Goal: Information Seeking & Learning: Learn about a topic

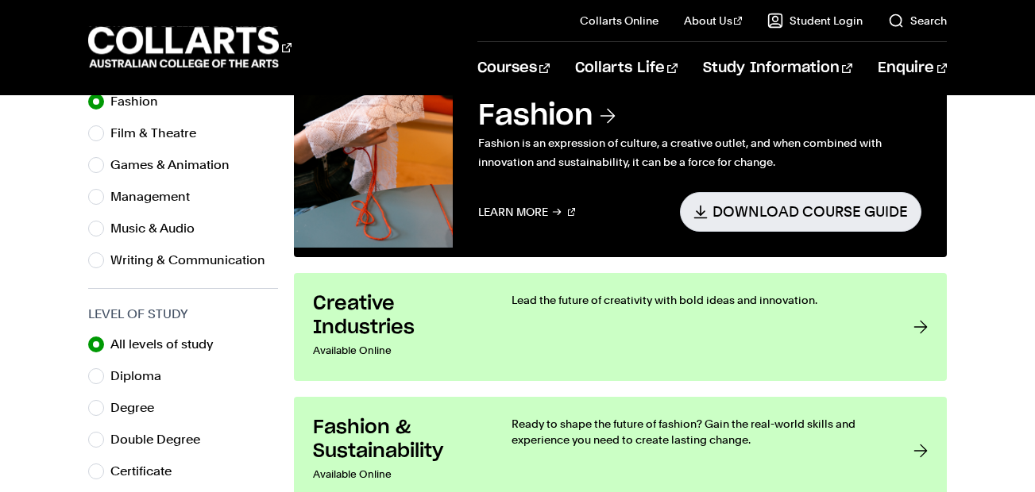
scroll to position [607, 0]
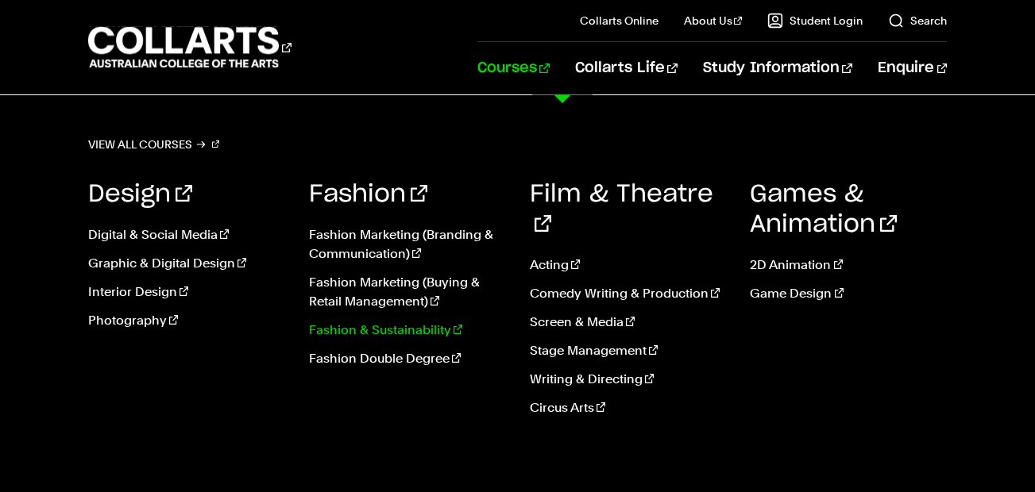
click at [399, 336] on link "Fashion & Sustainability" at bounding box center [407, 330] width 197 height 19
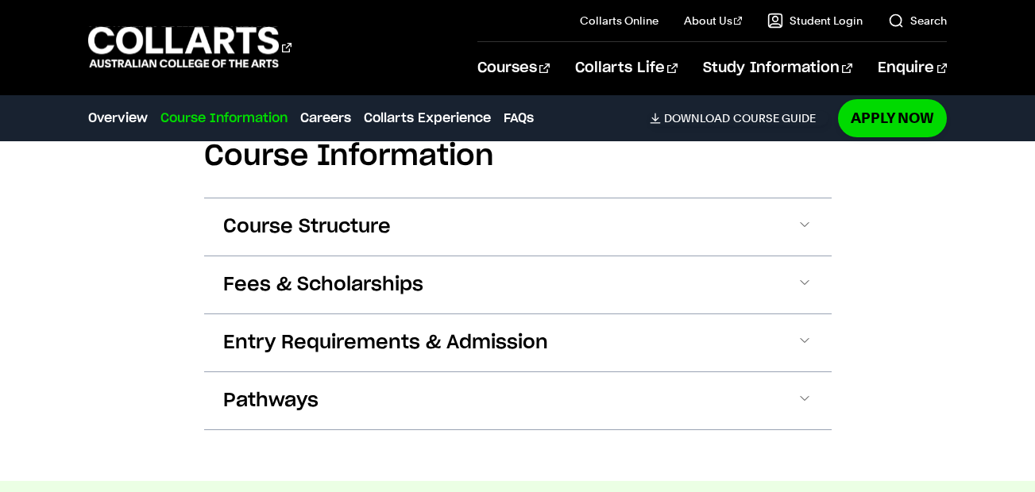
scroll to position [1630, 0]
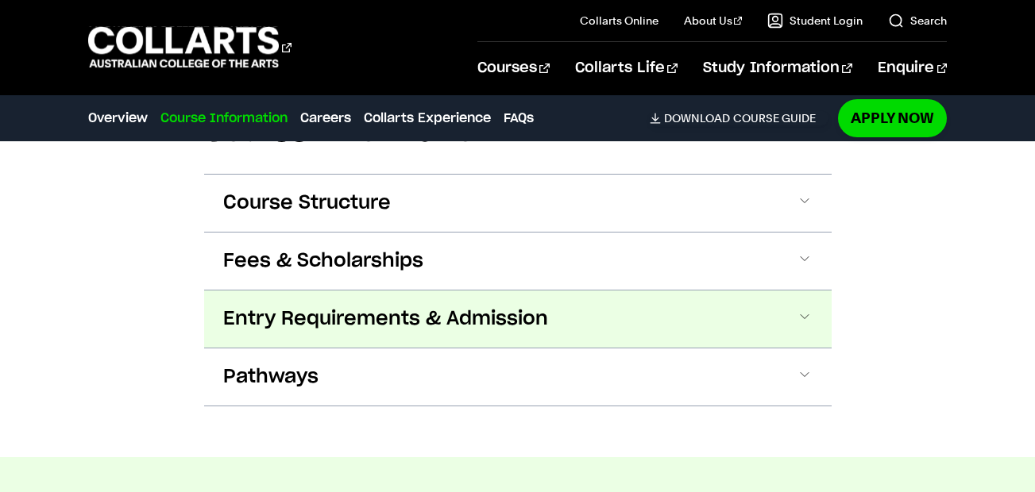
click at [491, 315] on span "Entry Requirements & Admission" at bounding box center [385, 318] width 325 height 25
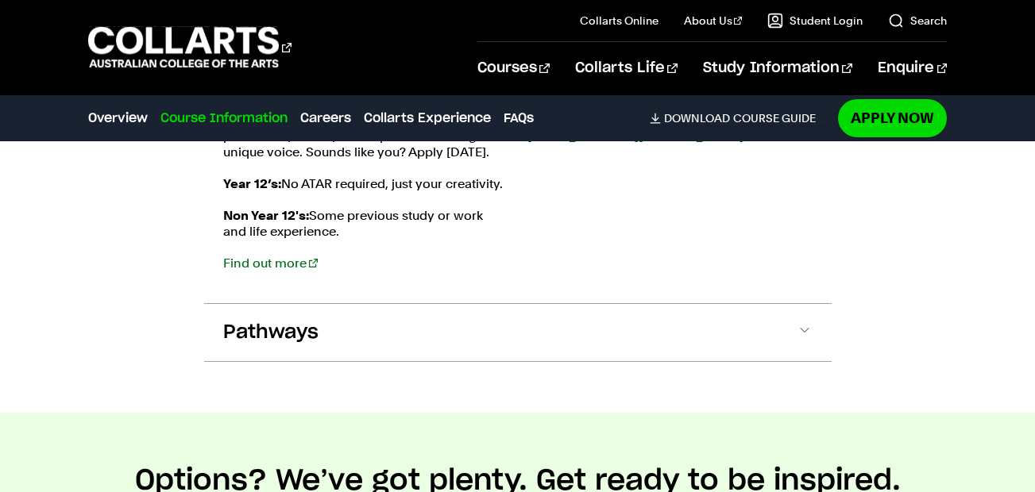
scroll to position [1993, 0]
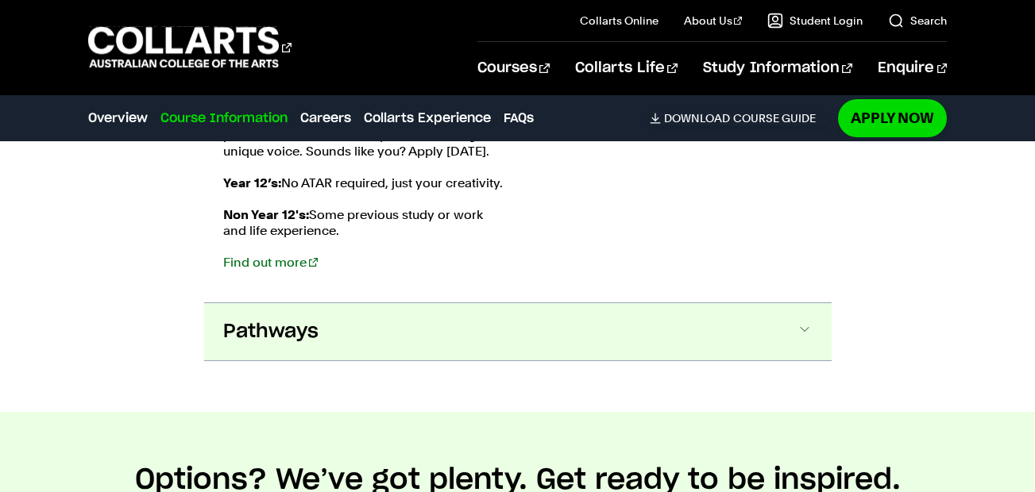
click at [721, 359] on button "Pathways" at bounding box center [517, 331] width 627 height 57
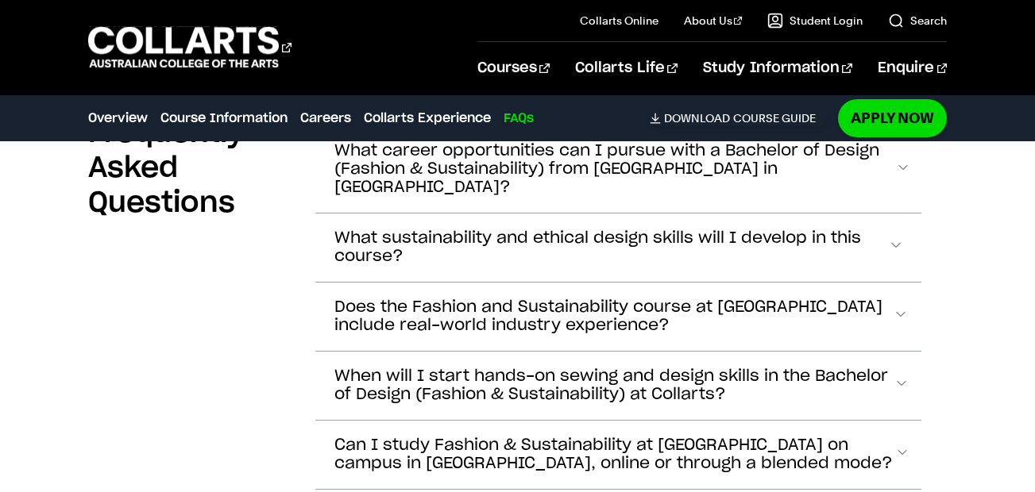
scroll to position [5554, 0]
